Goal: Task Accomplishment & Management: Use online tool/utility

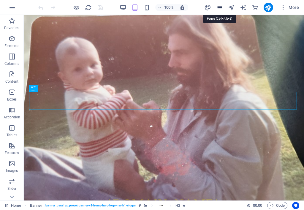
click at [222, 8] on icon "pages" at bounding box center [219, 7] width 7 height 7
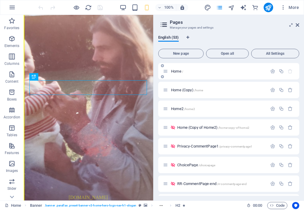
click at [180, 71] on span "Home /" at bounding box center [177, 71] width 12 height 4
click at [178, 90] on span "Home (Copy) /home" at bounding box center [187, 90] width 32 height 4
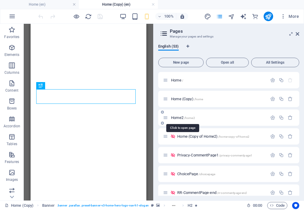
click at [181, 116] on span "Home2 /home2" at bounding box center [183, 117] width 24 height 4
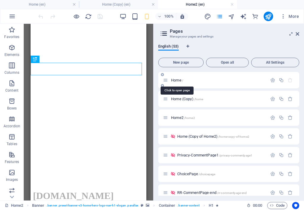
click at [178, 81] on span "Home /" at bounding box center [177, 80] width 12 height 4
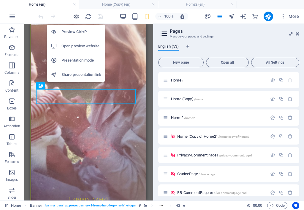
click at [77, 16] on icon "button" at bounding box center [76, 16] width 7 height 7
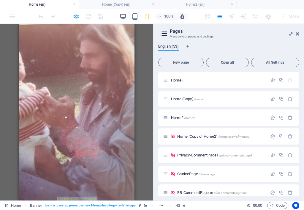
drag, startPoint x: 126, startPoint y: 199, endPoint x: 0, endPoint y: -2, distance: 236.9
click at [19, 24] on html "endtimesequence.com w elcome to the ​​​​​ ' Endtime Sequence of Events ' .."blu…" at bounding box center [77, 199] width 116 height 350
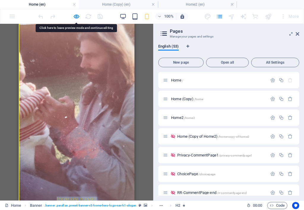
copy div "endtimesequence.com w elcome to the ​​​​​ ' Endtime Sequence of Events ' .."blu…"
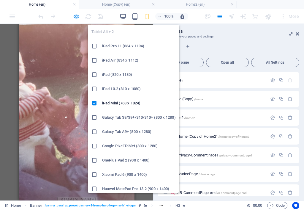
drag, startPoint x: 63, startPoint y: 61, endPoint x: 139, endPoint y: 38, distance: 79.7
click at [135, 19] on icon "button" at bounding box center [135, 16] width 7 height 7
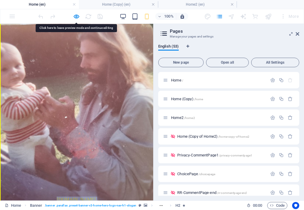
copy div "endtimesequence.com w elcome to the ​​​​​ ' Endtime Sequence of Events ' .."blu…"
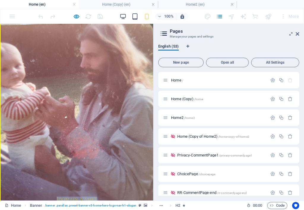
drag, startPoint x: 89, startPoint y: 150, endPoint x: 45, endPoint y: 36, distance: 122.4
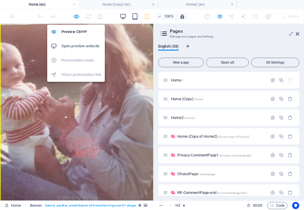
drag, startPoint x: 75, startPoint y: 17, endPoint x: 77, endPoint y: 32, distance: 15.8
click at [75, 17] on icon "button" at bounding box center [76, 16] width 7 height 7
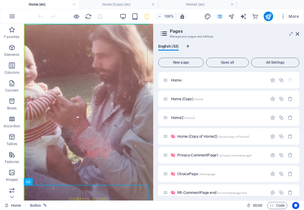
drag, startPoint x: 136, startPoint y: 197, endPoint x: 37, endPoint y: 18, distance: 204.6
click at [37, 24] on html "endtimesequence.com w elcome to the ​​​​​ ' Endtime Sequence of Events ' .."blu…" at bounding box center [88, 199] width 129 height 350
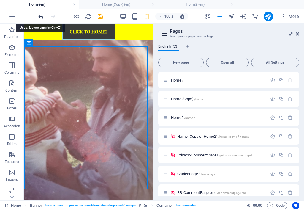
click at [43, 17] on icon "undo" at bounding box center [40, 16] width 7 height 7
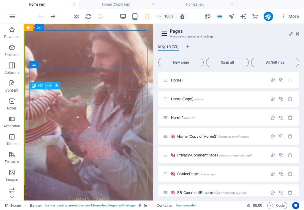
click at [49, 86] on icon at bounding box center [49, 85] width 3 height 6
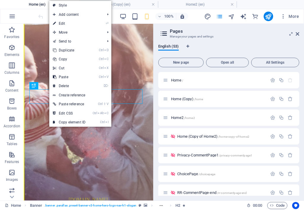
click at [72, 23] on link "⏎ Edit" at bounding box center [69, 23] width 40 height 9
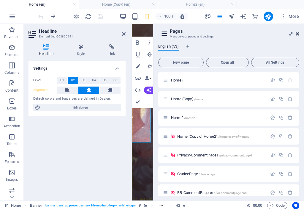
click at [253, 34] on icon at bounding box center [298, 33] width 4 height 5
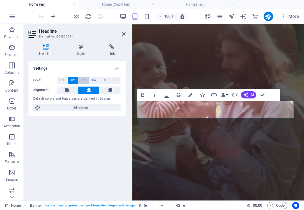
click at [86, 80] on button "H3" at bounding box center [83, 80] width 10 height 7
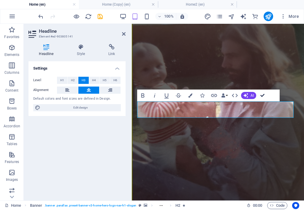
drag, startPoint x: 212, startPoint y: 72, endPoint x: 263, endPoint y: 95, distance: 55.2
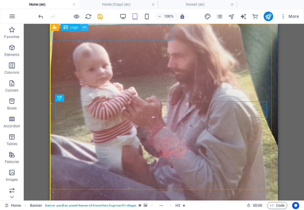
click at [84, 27] on icon at bounding box center [84, 27] width 3 height 6
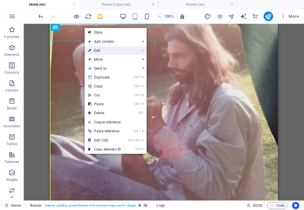
click at [102, 49] on link "⏎ Edit" at bounding box center [105, 50] width 40 height 9
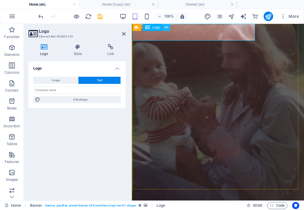
click at [167, 27] on icon at bounding box center [166, 27] width 3 height 6
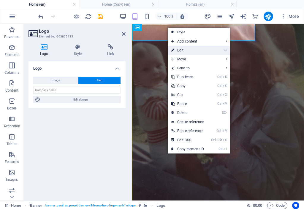
click at [183, 49] on link "⏎ Edit" at bounding box center [188, 50] width 40 height 9
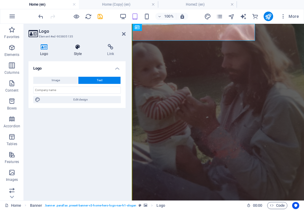
click at [79, 53] on h4 "Style" at bounding box center [79, 50] width 34 height 12
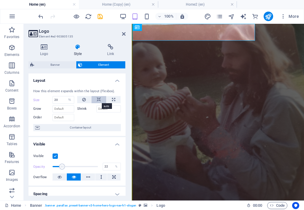
click at [97, 99] on icon at bounding box center [99, 99] width 4 height 7
select select "DISABLED_OPTION_VALUE"
click at [84, 108] on label "Shrink" at bounding box center [86, 108] width 19 height 7
click at [102, 110] on input "Shrink" at bounding box center [109, 108] width 25 height 7
click at [112, 110] on input "Shrink" at bounding box center [109, 108] width 25 height 7
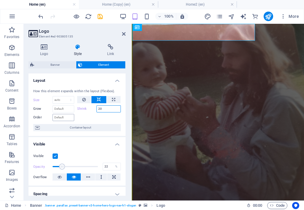
drag, startPoint x: 102, startPoint y: 109, endPoint x: 69, endPoint y: 116, distance: 34.4
click at [81, 110] on div "Shrink 20" at bounding box center [99, 108] width 44 height 7
type input "44"
click at [78, 108] on label "Shrink" at bounding box center [86, 108] width 19 height 7
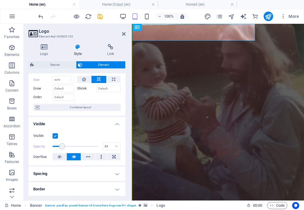
scroll to position [30, 0]
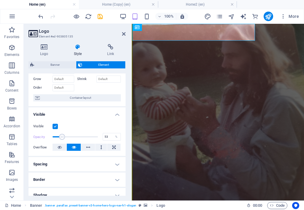
click at [76, 137] on span at bounding box center [75, 136] width 45 height 9
type input "18"
click at [60, 136] on span at bounding box center [75, 136] width 45 height 9
click at [64, 163] on h4 "Spacing" at bounding box center [77, 164] width 97 height 14
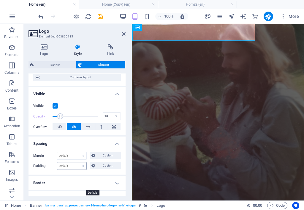
scroll to position [59, 0]
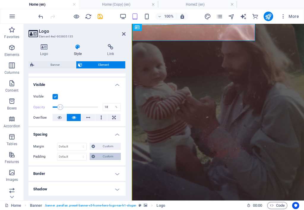
click at [97, 156] on span "Custom" at bounding box center [108, 156] width 22 height 7
click at [50, 169] on input "number" at bounding box center [50, 171] width 21 height 7
type input "6"
type input "0"
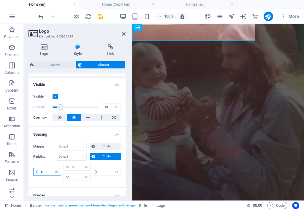
type input "0"
type input "6"
drag, startPoint x: 104, startPoint y: 172, endPoint x: 65, endPoint y: 198, distance: 46.9
click at [99, 169] on input "0" at bounding box center [109, 171] width 21 height 7
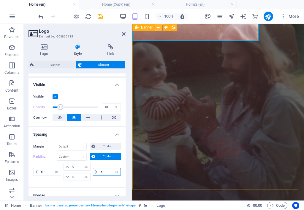
type input "6"
click at [159, 27] on icon at bounding box center [158, 27] width 3 height 6
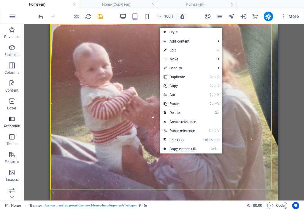
drag, startPoint x: 170, startPoint y: 50, endPoint x: 1, endPoint y: 117, distance: 181.8
click at [170, 49] on link "⏎ Edit" at bounding box center [180, 50] width 40 height 9
select select "px"
select select "%"
select select "header"
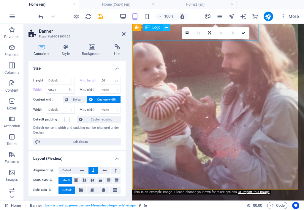
click at [167, 28] on icon at bounding box center [166, 27] width 3 height 6
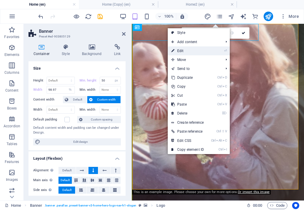
drag, startPoint x: 179, startPoint y: 50, endPoint x: 45, endPoint y: 27, distance: 136.2
click at [179, 50] on link "⏎ Edit" at bounding box center [188, 50] width 40 height 9
select select "px"
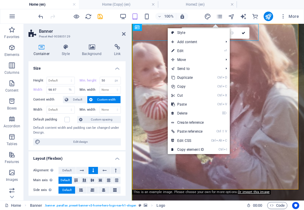
select select "px"
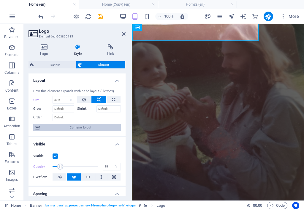
click at [89, 128] on span "Container layout" at bounding box center [81, 127] width 78 height 7
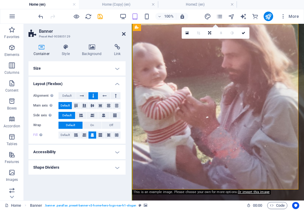
click at [124, 34] on icon at bounding box center [124, 33] width 4 height 5
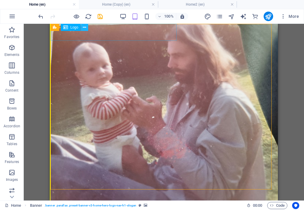
click at [83, 26] on icon at bounding box center [84, 27] width 3 height 6
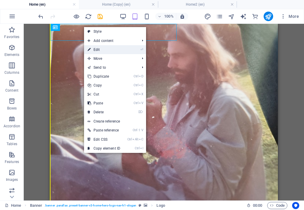
click at [100, 48] on link "⏎ Edit" at bounding box center [104, 49] width 40 height 9
select select "px"
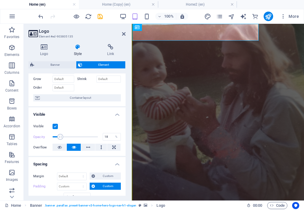
scroll to position [0, 0]
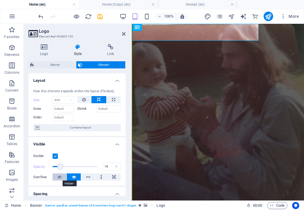
click at [61, 169] on icon at bounding box center [60, 176] width 4 height 7
click at [72, 169] on icon at bounding box center [74, 176] width 4 height 7
click at [44, 49] on icon at bounding box center [44, 47] width 31 height 6
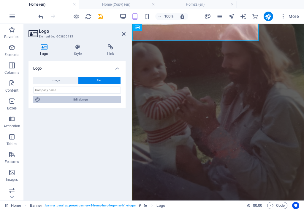
click at [72, 99] on span "Edit design" at bounding box center [80, 99] width 77 height 7
select select "rem"
select select "200"
select select "px"
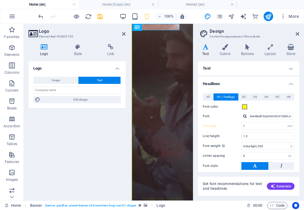
drag, startPoint x: 257, startPoint y: 97, endPoint x: 193, endPoint y: 155, distance: 85.6
click at [253, 97] on button "H3" at bounding box center [255, 96] width 11 height 7
click at [99, 17] on icon "save" at bounding box center [100, 16] width 7 height 7
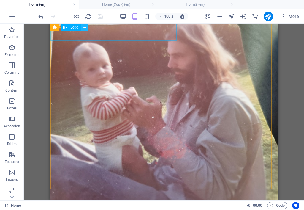
click at [85, 27] on icon at bounding box center [84, 27] width 3 height 6
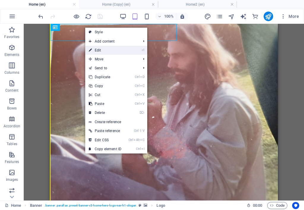
click at [99, 49] on link "⏎ Edit" at bounding box center [105, 50] width 40 height 9
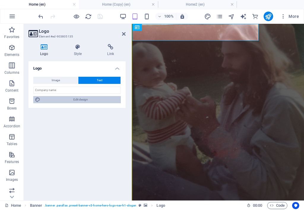
drag, startPoint x: 83, startPoint y: 98, endPoint x: 81, endPoint y: 101, distance: 3.1
click at [83, 99] on span "Edit design" at bounding box center [80, 99] width 77 height 7
select select "rem"
select select "200"
select select "px"
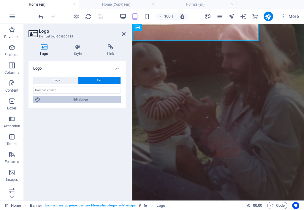
select select "px"
select select "600"
select select "px"
select select "rem"
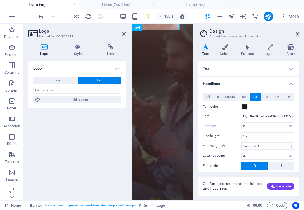
type input "1"
type input "20"
click at [253, 97] on span "H3" at bounding box center [255, 96] width 4 height 7
click at [246, 106] on span at bounding box center [244, 106] width 5 height 5
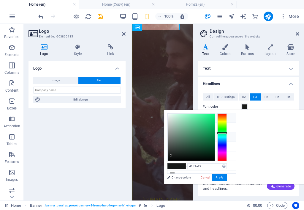
click at [198, 119] on li "Background color #ffff00" at bounding box center [202, 118] width 68 height 10
type input "#ffff00"
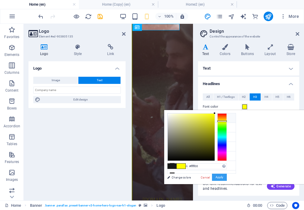
click at [227, 169] on button "Apply" at bounding box center [219, 176] width 15 height 7
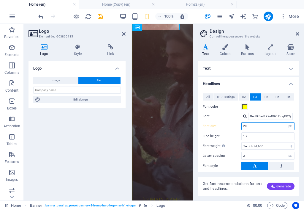
drag, startPoint x: 246, startPoint y: 126, endPoint x: 239, endPoint y: 129, distance: 7.9
click at [239, 129] on div "Font size 20 rem px em %" at bounding box center [249, 126] width 92 height 8
drag, startPoint x: 249, startPoint y: 123, endPoint x: 229, endPoint y: 135, distance: 23.2
click at [240, 125] on div "Font size 12 rem px em %" at bounding box center [249, 126] width 92 height 8
drag, startPoint x: 245, startPoint y: 126, endPoint x: 262, endPoint y: 129, distance: 17.4
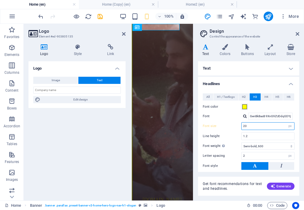
click at [253, 126] on input "20" at bounding box center [268, 125] width 53 height 7
type input "24"
click at [100, 15] on icon "save" at bounding box center [100, 16] width 7 height 7
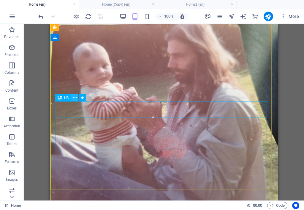
click at [73, 97] on icon at bounding box center [74, 98] width 3 height 6
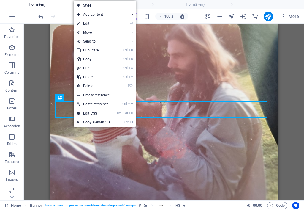
click at [100, 22] on link "⏎ Edit" at bounding box center [94, 23] width 40 height 9
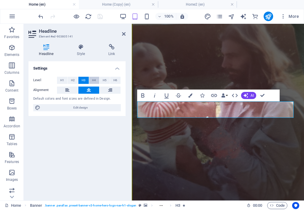
click at [94, 80] on span "H4" at bounding box center [94, 80] width 4 height 7
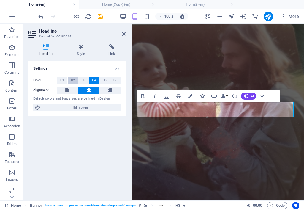
click at [71, 80] on span "H2" at bounding box center [73, 80] width 4 height 7
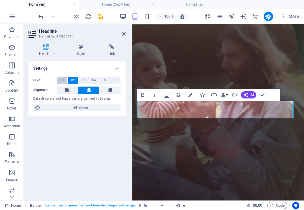
drag, startPoint x: 63, startPoint y: 80, endPoint x: 62, endPoint y: 84, distance: 4.2
click at [63, 80] on span "H1" at bounding box center [62, 80] width 4 height 7
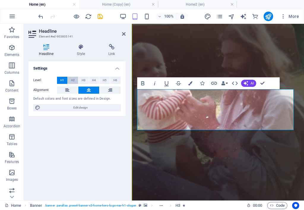
click at [72, 81] on span "H2" at bounding box center [73, 80] width 4 height 7
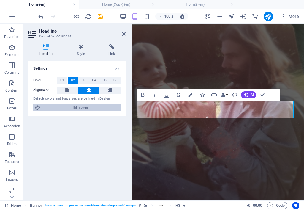
click at [79, 108] on span "Edit design" at bounding box center [80, 107] width 77 height 7
select select "px"
select select "600"
select select "px"
select select "rem"
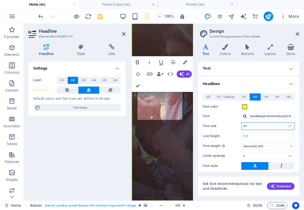
drag, startPoint x: 248, startPoint y: 126, endPoint x: 240, endPoint y: 127, distance: 8.7
click at [241, 127] on div "24 rem px em %" at bounding box center [267, 126] width 53 height 8
type input "30"
click at [246, 97] on span "H2" at bounding box center [244, 96] width 4 height 7
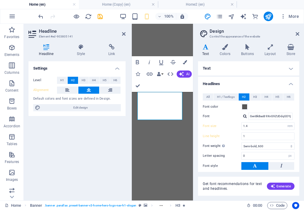
select select "rem"
select select "600"
select select "px"
select select "rem"
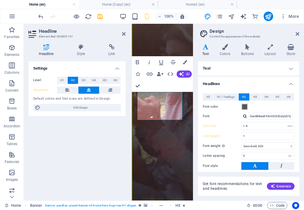
click at [243, 106] on span at bounding box center [244, 106] width 5 height 5
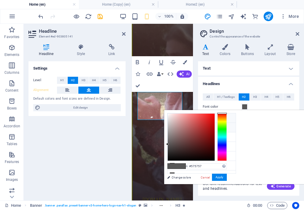
click at [206, 118] on small "#ffff00" at bounding box center [207, 119] width 8 height 4
type input "#ffff00"
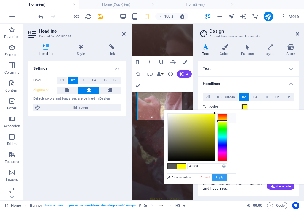
click at [227, 174] on button "Apply" at bounding box center [219, 176] width 15 height 7
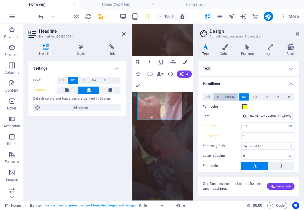
click at [225, 97] on span "H1 / Textlogo" at bounding box center [226, 96] width 18 height 7
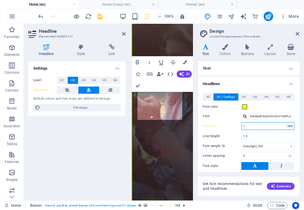
click at [288, 126] on select "rem px em %" at bounding box center [290, 125] width 8 height 7
select select "px"
click at [286, 122] on select "rem px em %" at bounding box center [290, 125] width 8 height 7
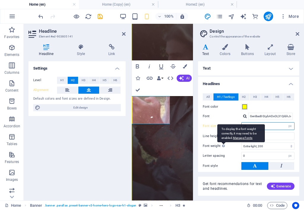
drag, startPoint x: 247, startPoint y: 126, endPoint x: 226, endPoint y: 140, distance: 25.6
click at [210, 140] on div "All H1 / Textlogo H2 H3 H4 H5 H6 Font color Font GenBkBasB 9XnG9ZUDdqGDYjyKJuvT…" at bounding box center [249, 152] width 104 height 130
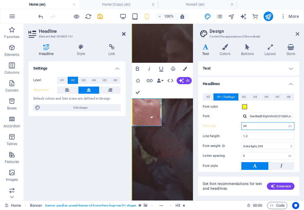
type input "34"
drag, startPoint x: 94, startPoint y: 15, endPoint x: 123, endPoint y: 33, distance: 34.5
click at [123, 33] on icon at bounding box center [124, 33] width 4 height 5
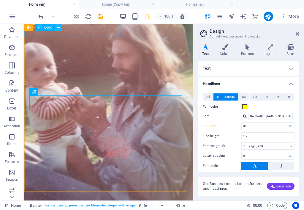
click at [58, 26] on icon at bounding box center [58, 27] width 3 height 6
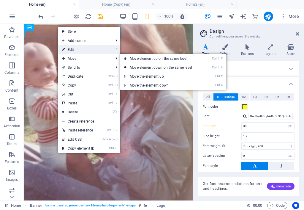
click at [72, 49] on link "⏎ Edit" at bounding box center [78, 49] width 40 height 9
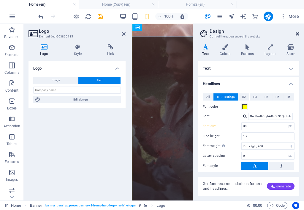
click at [297, 34] on icon at bounding box center [298, 33] width 4 height 5
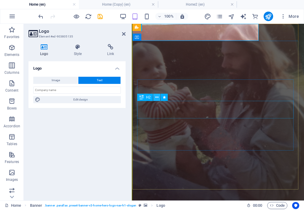
click at [157, 95] on icon at bounding box center [156, 97] width 3 height 6
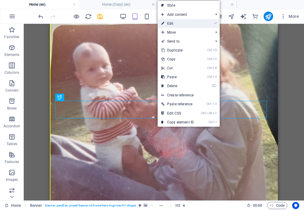
click at [174, 22] on link "⏎ Edit" at bounding box center [178, 23] width 40 height 9
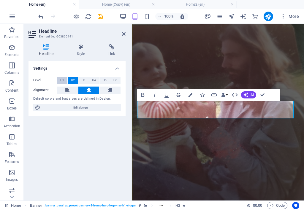
click at [63, 81] on span "H1" at bounding box center [62, 80] width 4 height 7
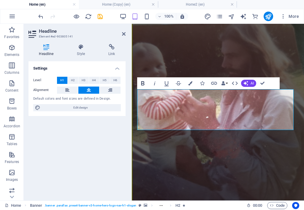
click at [144, 84] on icon "button" at bounding box center [142, 83] width 7 height 7
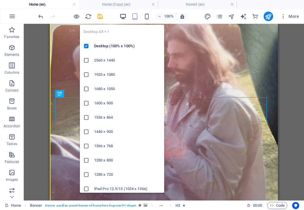
click at [125, 17] on icon "button" at bounding box center [123, 16] width 7 height 7
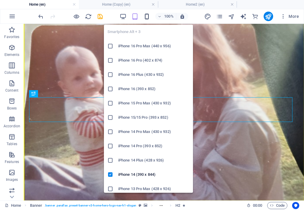
click at [146, 18] on icon "button" at bounding box center [146, 16] width 7 height 7
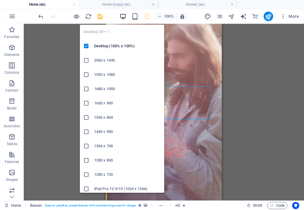
click at [124, 17] on icon "button" at bounding box center [123, 16] width 7 height 7
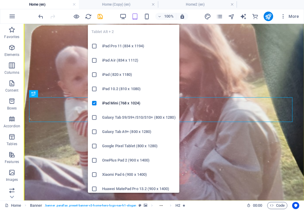
click at [135, 16] on icon "button" at bounding box center [135, 16] width 7 height 7
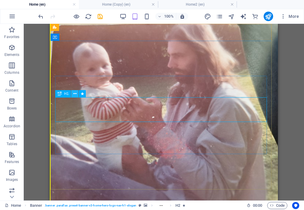
click at [75, 93] on icon at bounding box center [74, 94] width 3 height 6
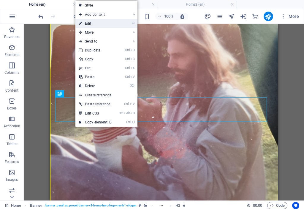
click at [89, 24] on link "⏎ Edit" at bounding box center [95, 23] width 40 height 9
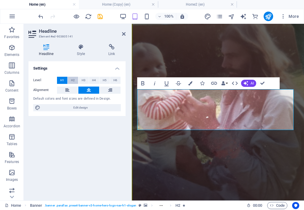
click at [75, 80] on span "H2" at bounding box center [73, 80] width 4 height 7
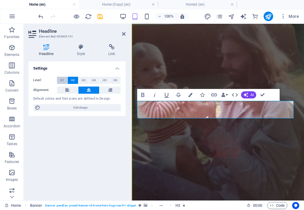
click at [65, 80] on button "H1" at bounding box center [62, 80] width 10 height 7
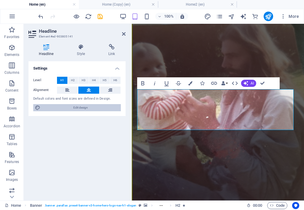
click at [75, 107] on span "Edit design" at bounding box center [80, 107] width 77 height 7
select select "px"
select select "200"
select select "px"
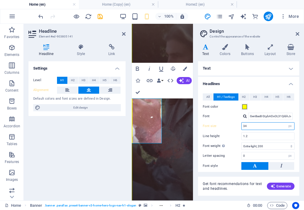
drag, startPoint x: 249, startPoint y: 126, endPoint x: 219, endPoint y: 130, distance: 30.5
click at [228, 127] on div "Font size 34 rem px em %" at bounding box center [249, 126] width 92 height 8
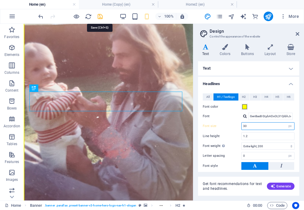
type input "30"
click at [100, 15] on icon "save" at bounding box center [100, 16] width 7 height 7
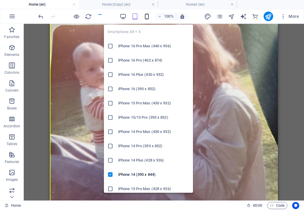
click at [147, 17] on icon "button" at bounding box center [146, 16] width 7 height 7
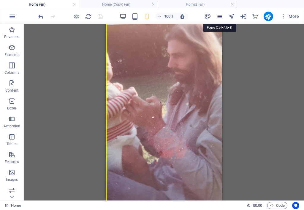
click at [222, 15] on icon "pages" at bounding box center [219, 16] width 7 height 7
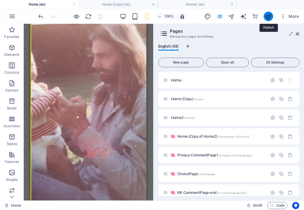
click at [269, 17] on icon "publish" at bounding box center [268, 16] width 7 height 7
